Goal: Find specific page/section: Find specific page/section

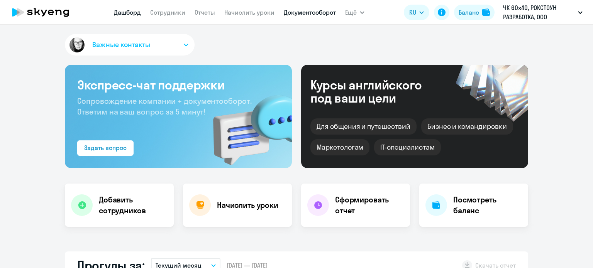
select select "30"
click at [304, 10] on link "Документооборот" at bounding box center [310, 12] width 52 height 8
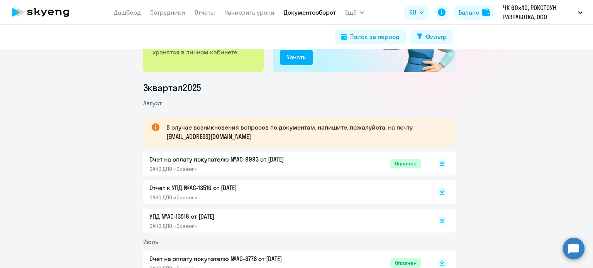
scroll to position [77, 0]
